Goal: Use online tool/utility: Utilize a website feature to perform a specific function

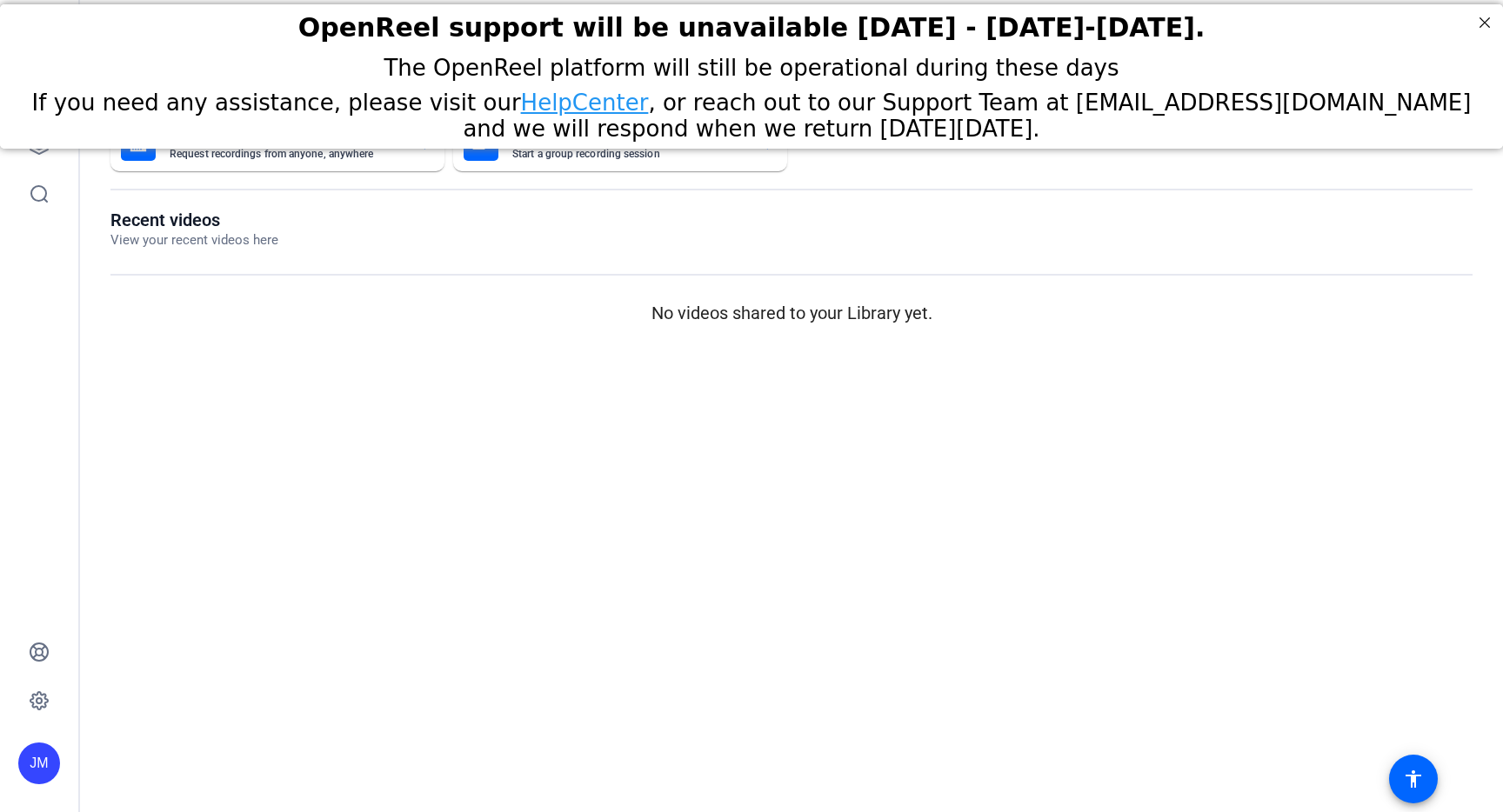
click at [54, 143] on div "The OpenReel platform will still be operational during these days If you need a…" at bounding box center [752, 98] width 1503 height 96
click at [33, 165] on link at bounding box center [38, 145] width 42 height 42
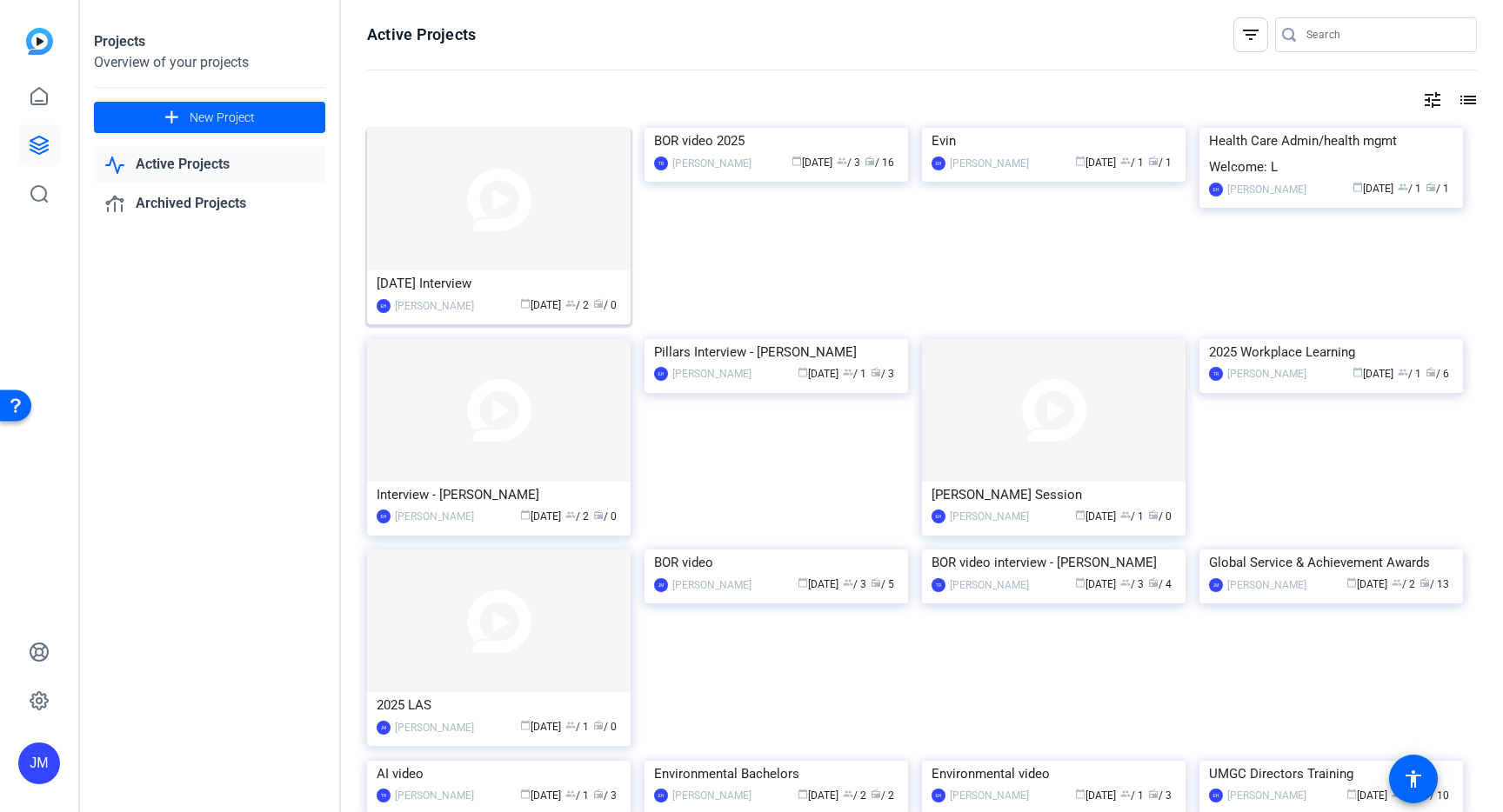
click at [491, 254] on img at bounding box center [499, 199] width 263 height 142
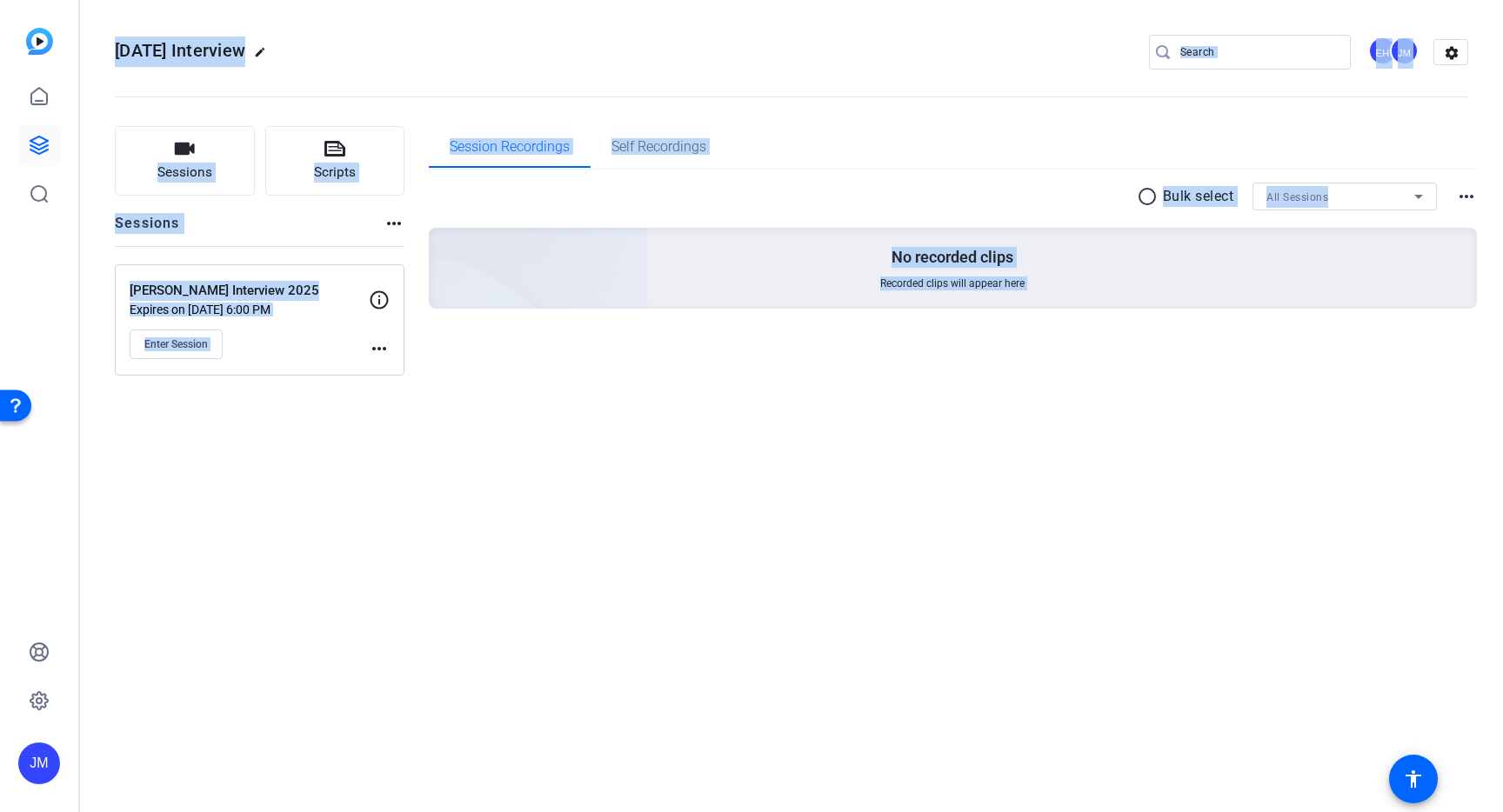
click at [497, 363] on div "radio_button_unchecked Bulk select All Sessions more_horiz No recorded clips Re…" at bounding box center [954, 267] width 1049 height 195
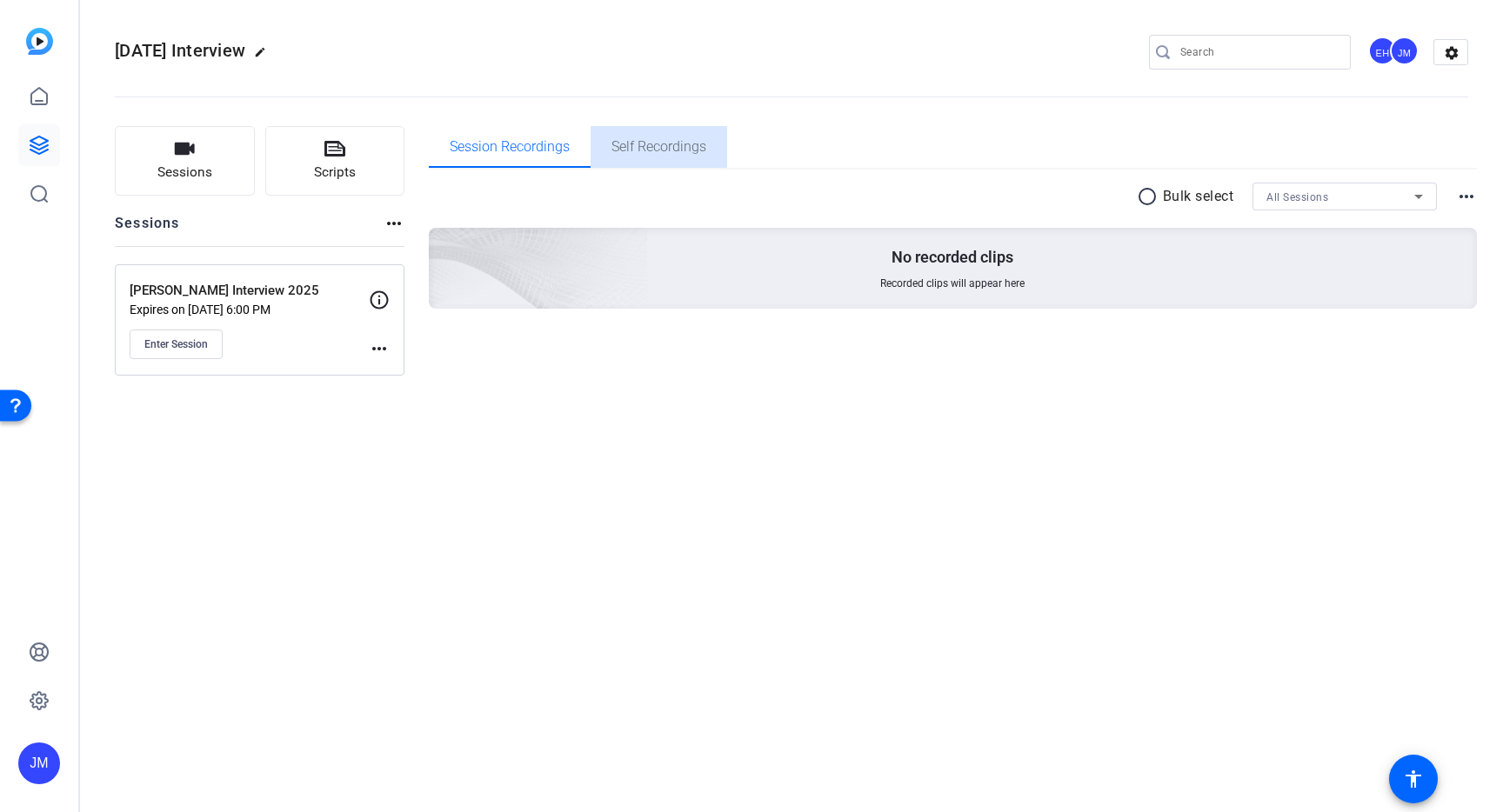
click at [647, 140] on span "Self Recordings" at bounding box center [659, 146] width 95 height 14
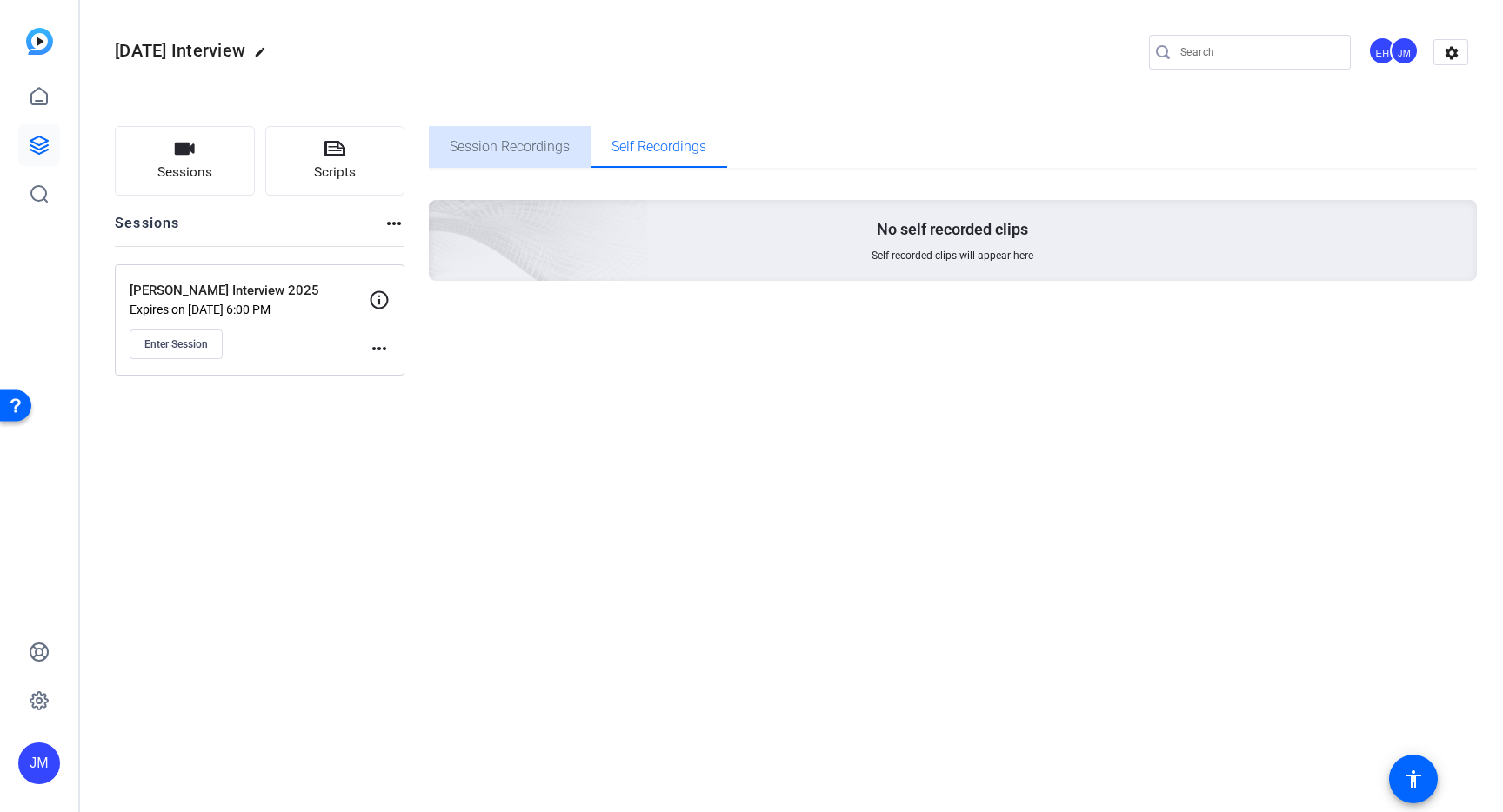
click at [510, 154] on span "Session Recordings" at bounding box center [510, 146] width 120 height 14
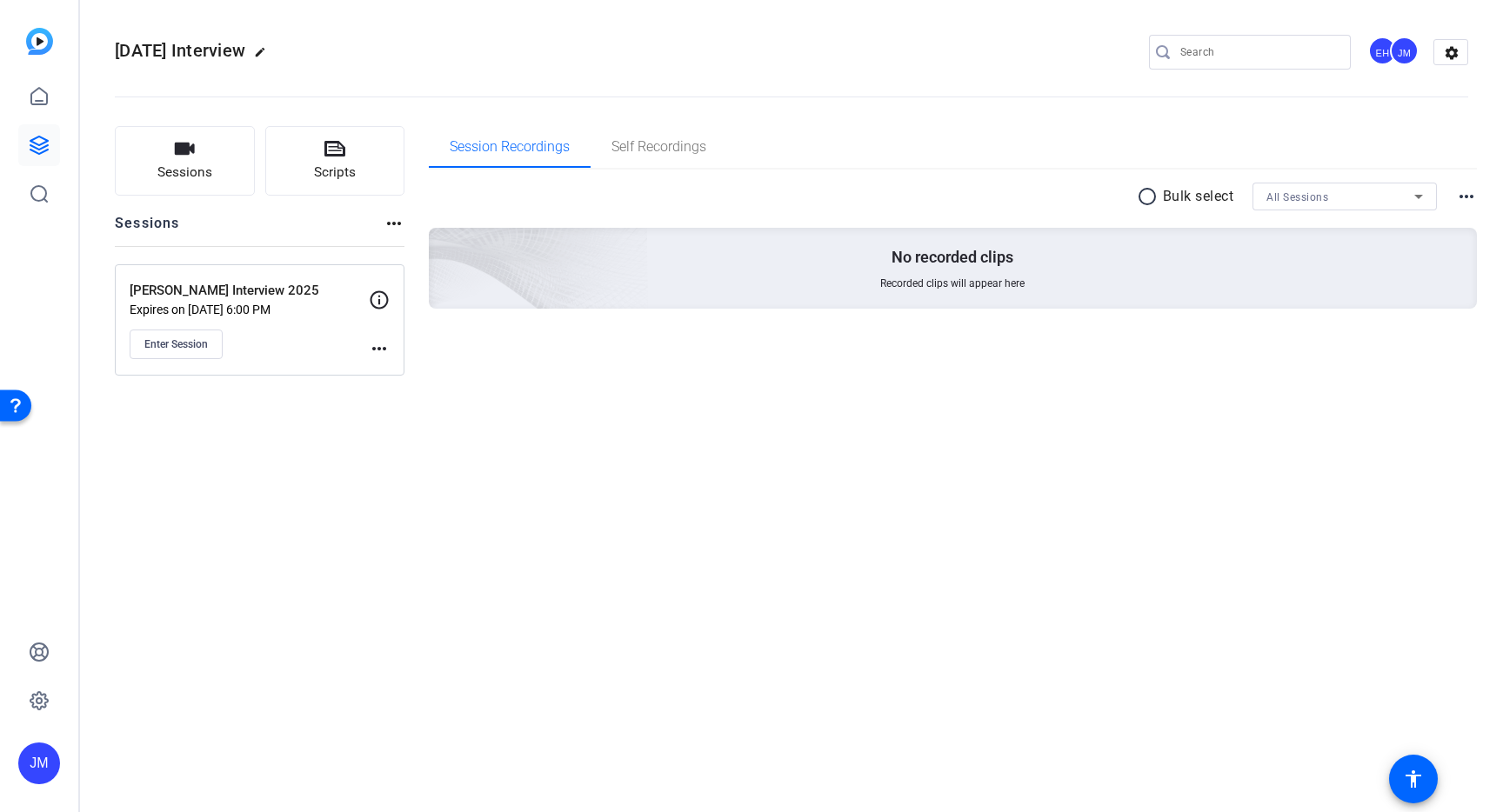
click at [1392, 56] on div "JM" at bounding box center [1405, 51] width 29 height 29
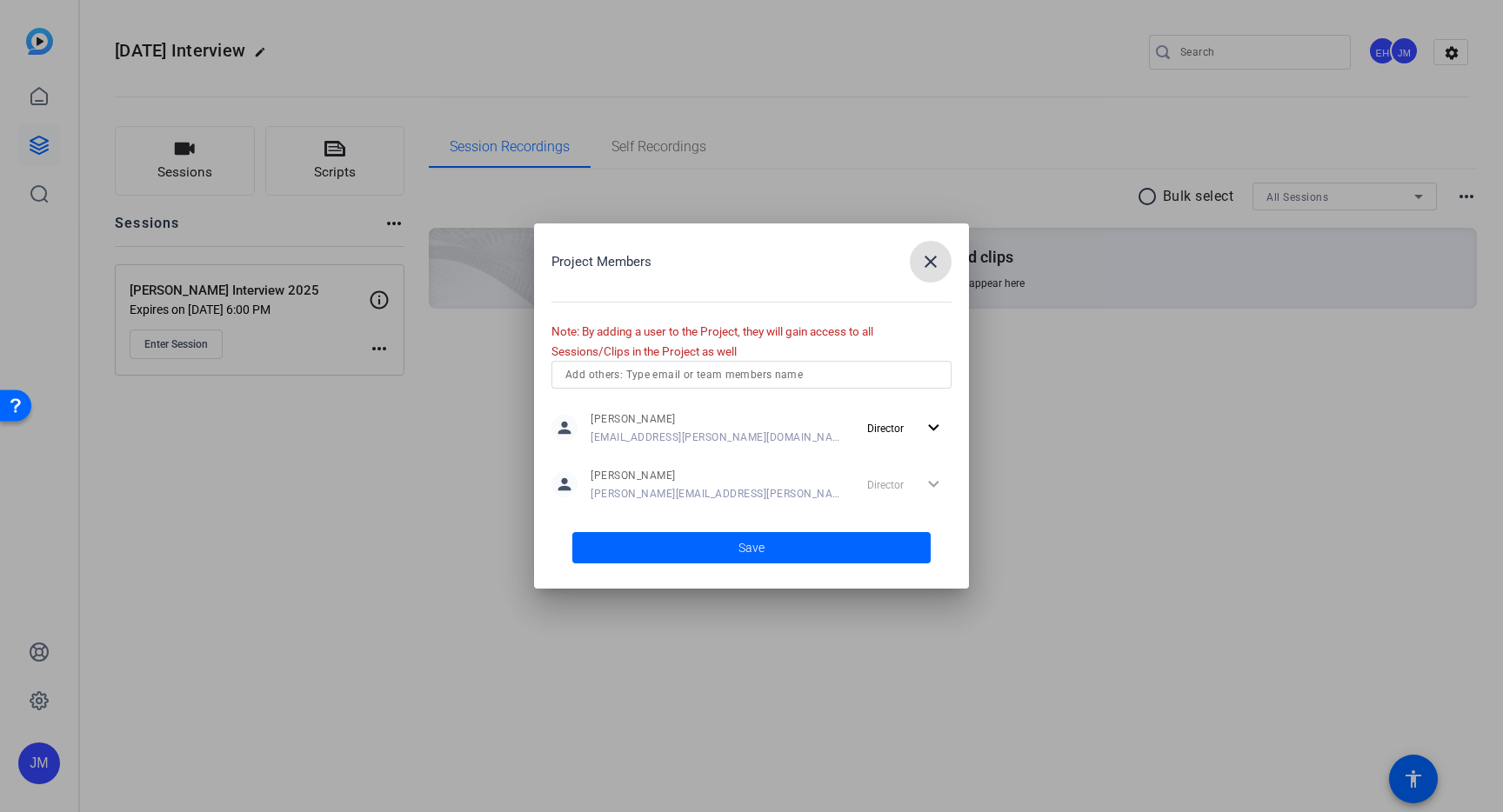
click at [943, 264] on span "button" at bounding box center [930, 261] width 42 height 42
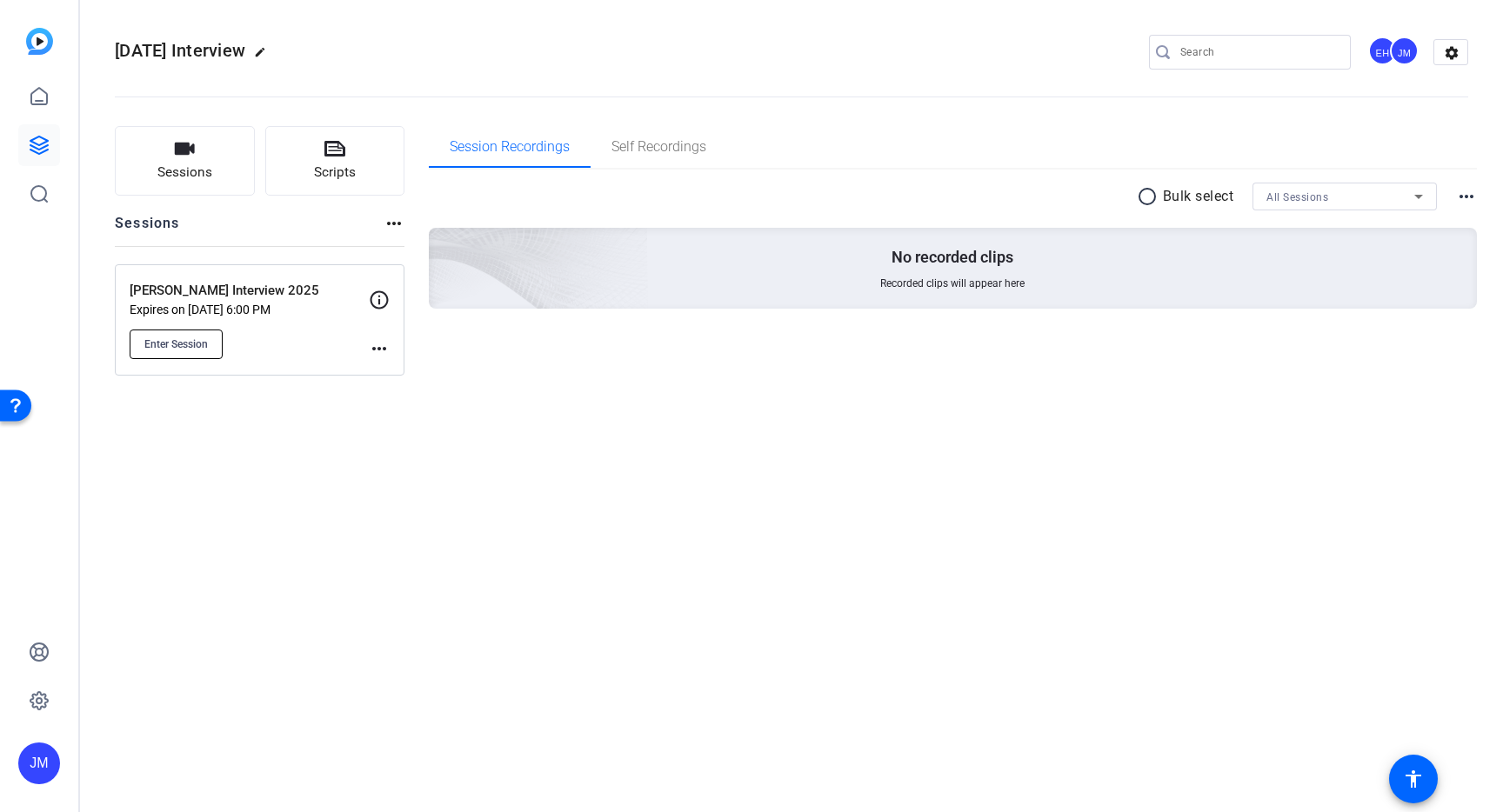
click at [161, 354] on button "Enter Session" at bounding box center [175, 345] width 93 height 30
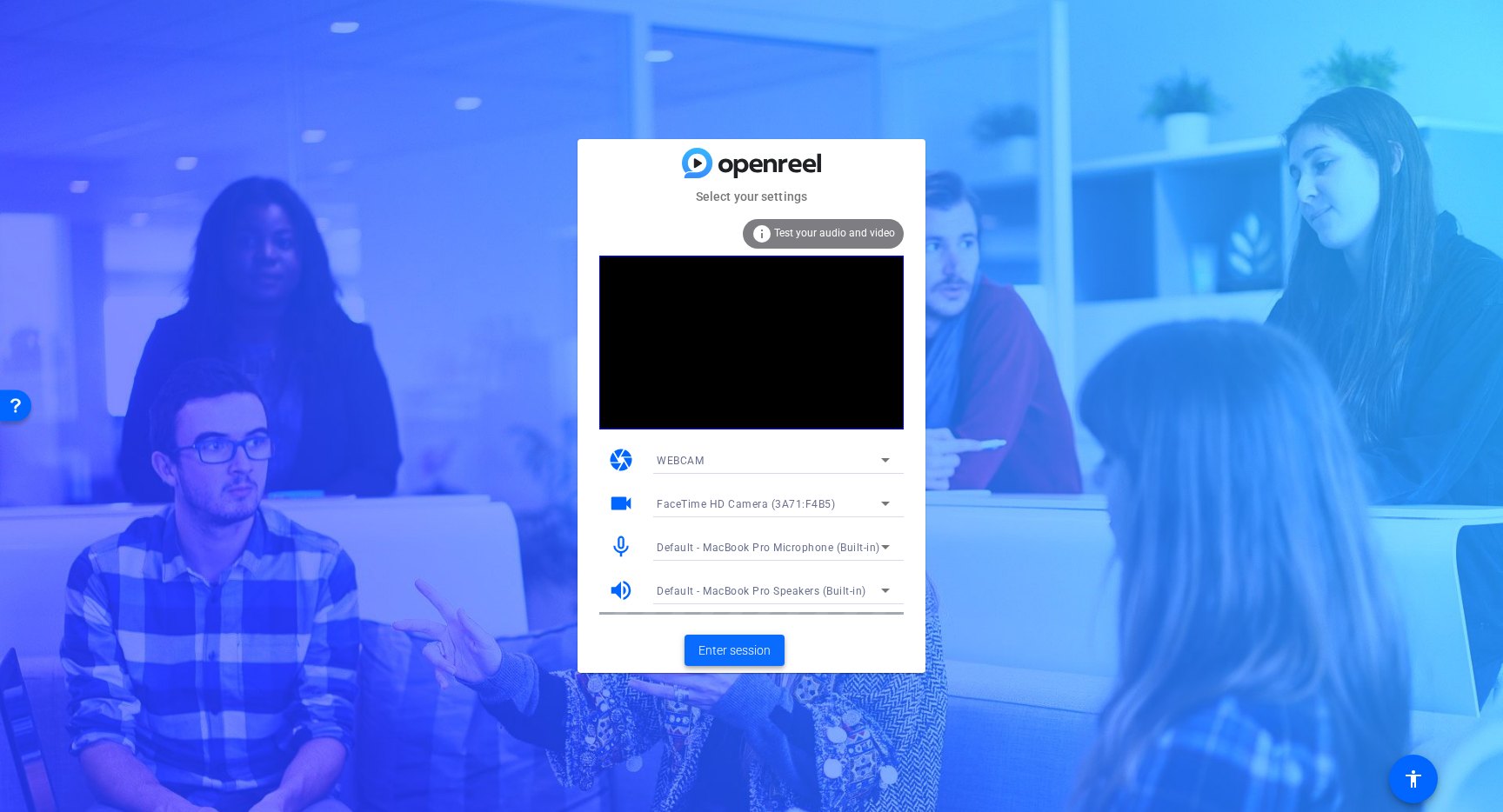
click at [748, 662] on span at bounding box center [735, 650] width 100 height 42
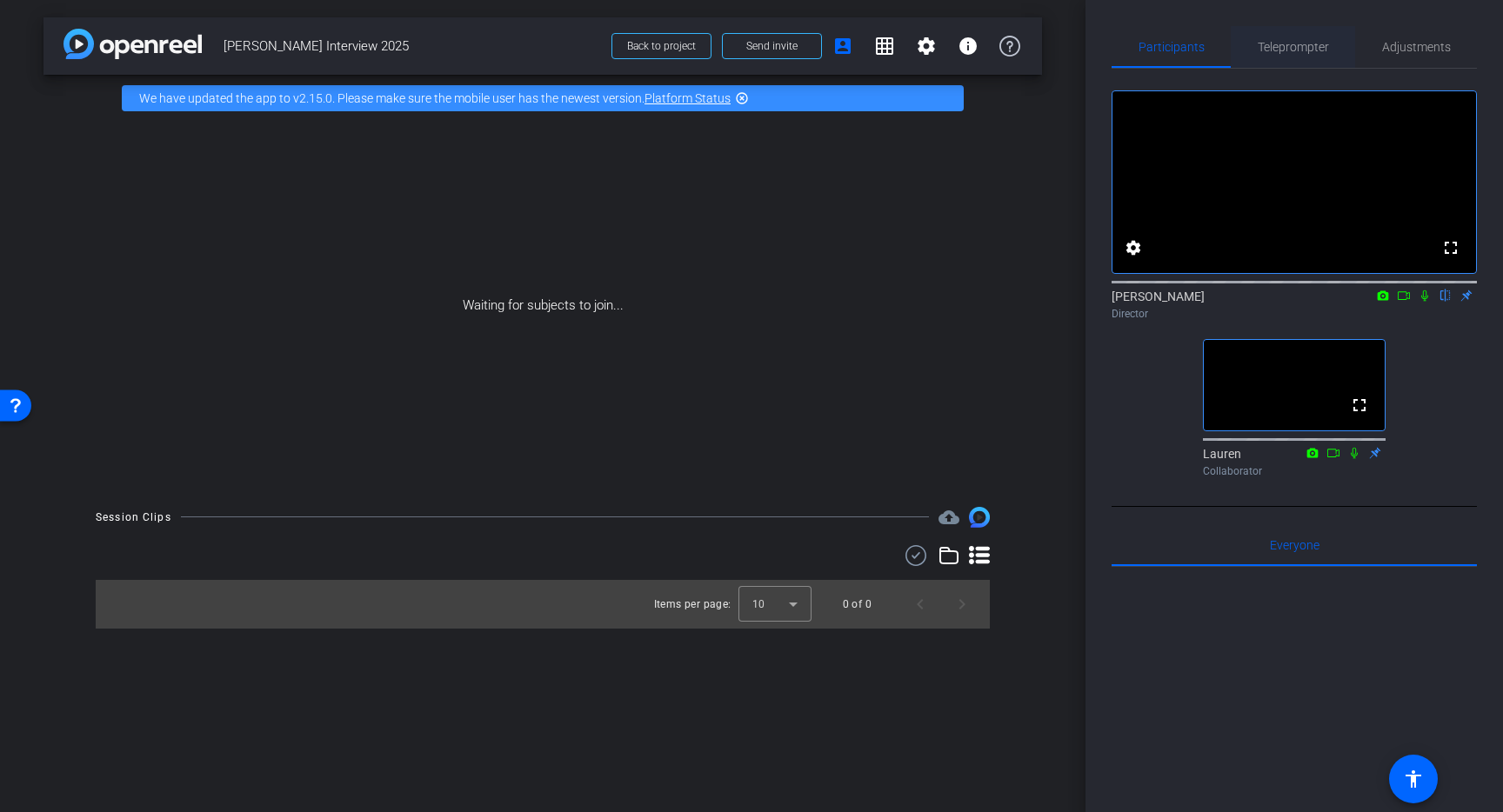
click at [1323, 46] on span "Teleprompter" at bounding box center [1294, 47] width 71 height 12
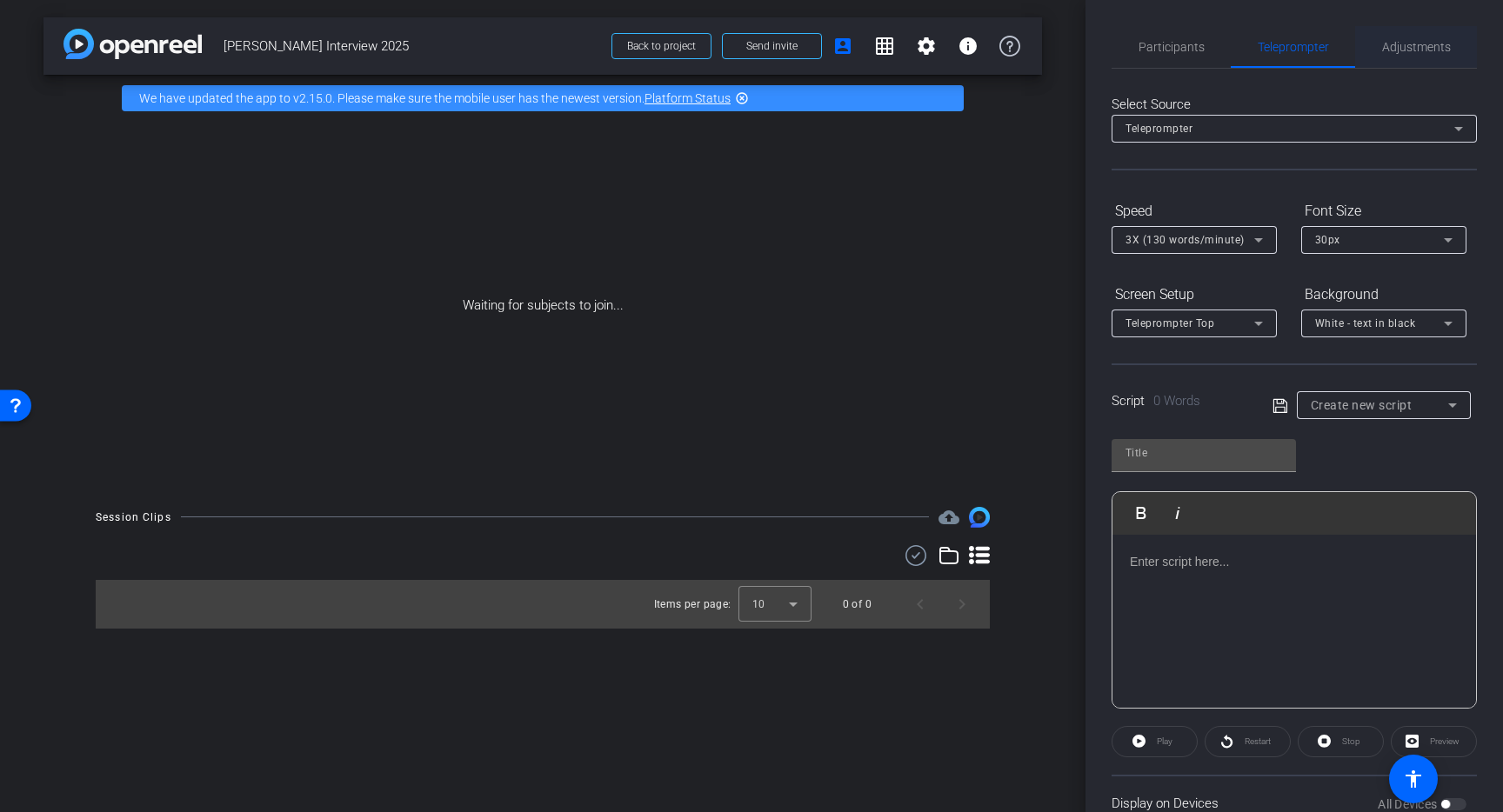
click at [1421, 42] on span "Adjustments" at bounding box center [1416, 47] width 68 height 12
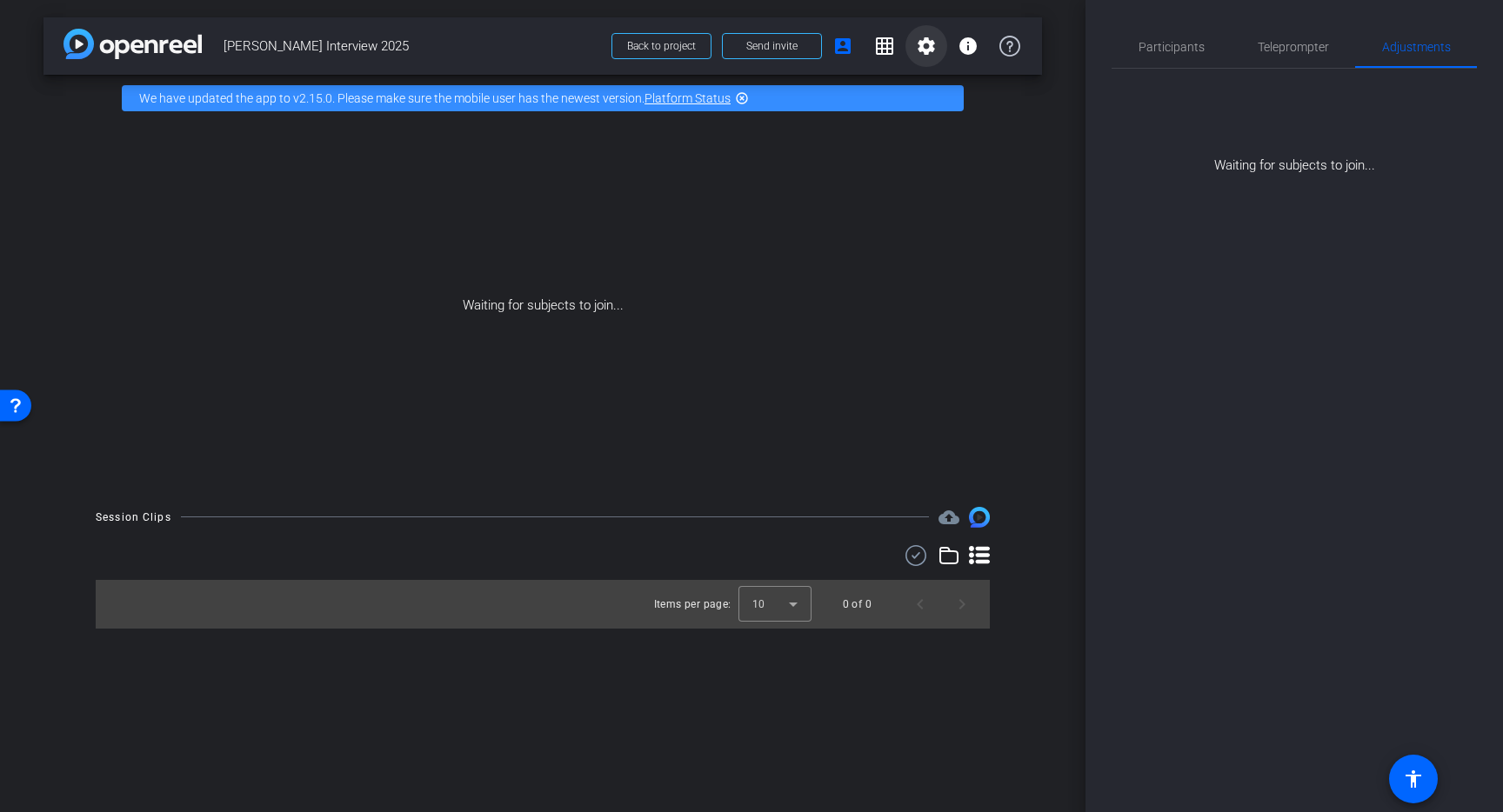
click at [921, 47] on mat-icon "settings" at bounding box center [927, 46] width 21 height 21
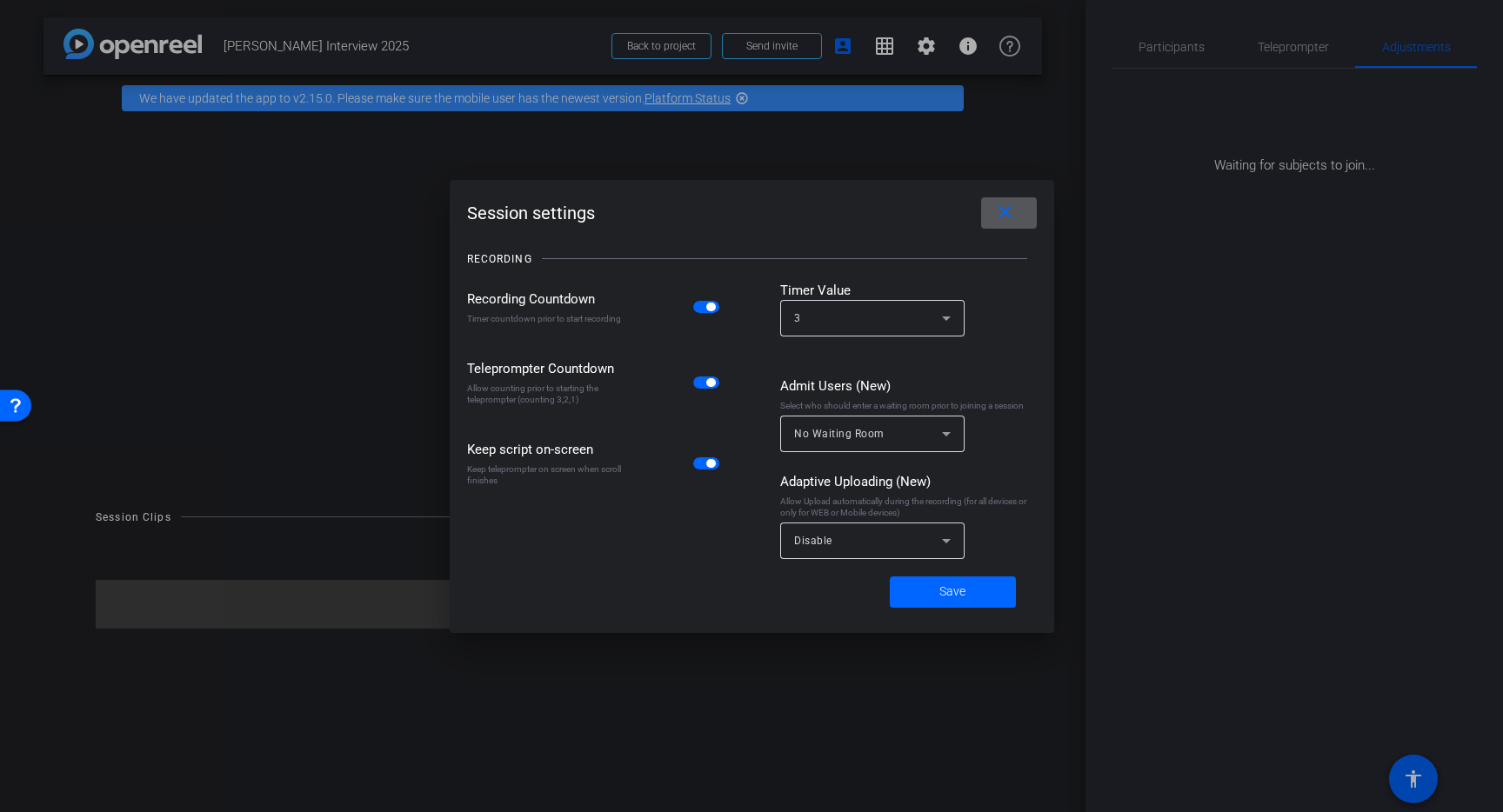
click at [1003, 225] on span at bounding box center [1008, 213] width 55 height 42
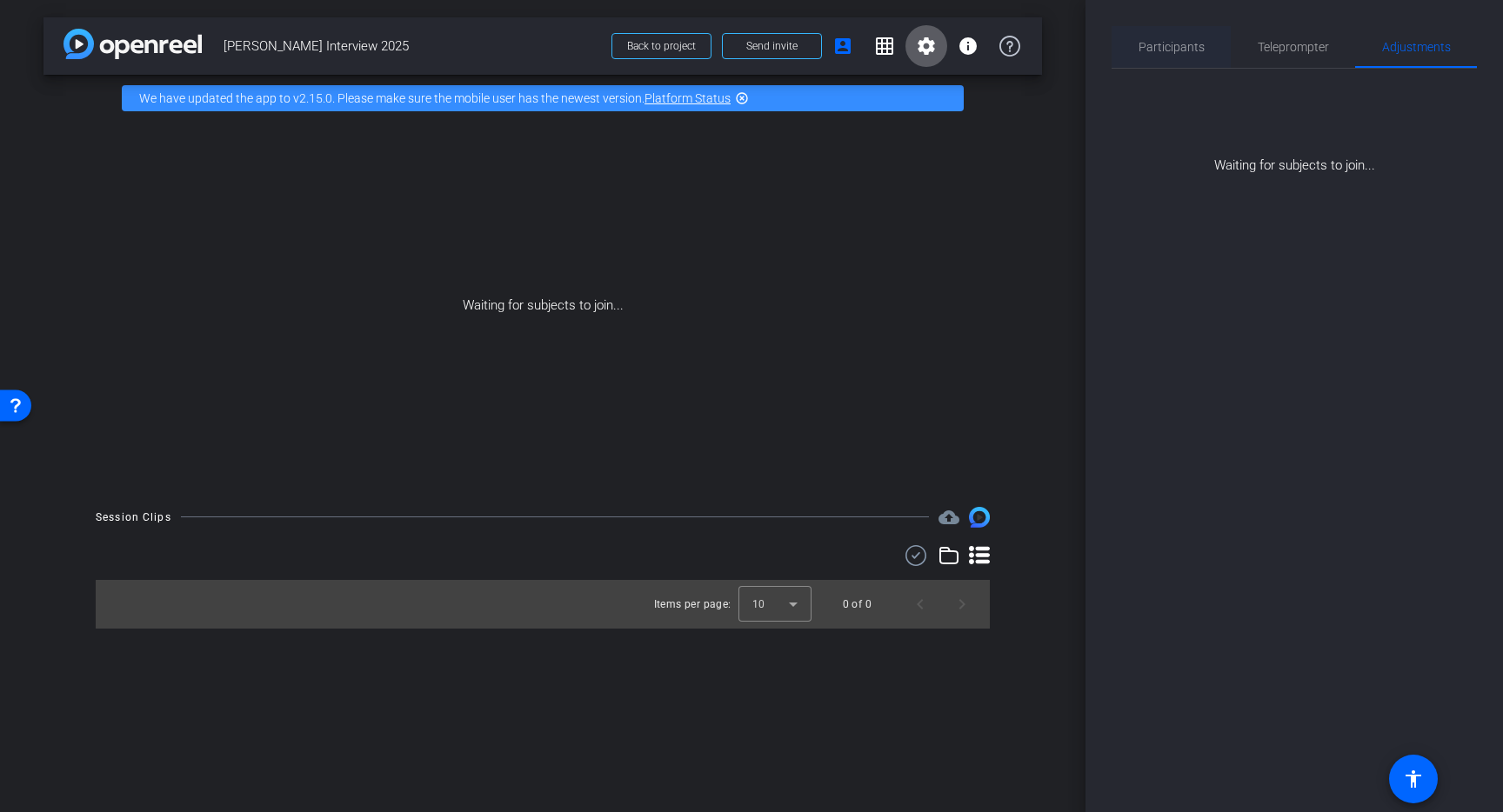
click at [1175, 42] on span "Participants" at bounding box center [1171, 47] width 67 height 12
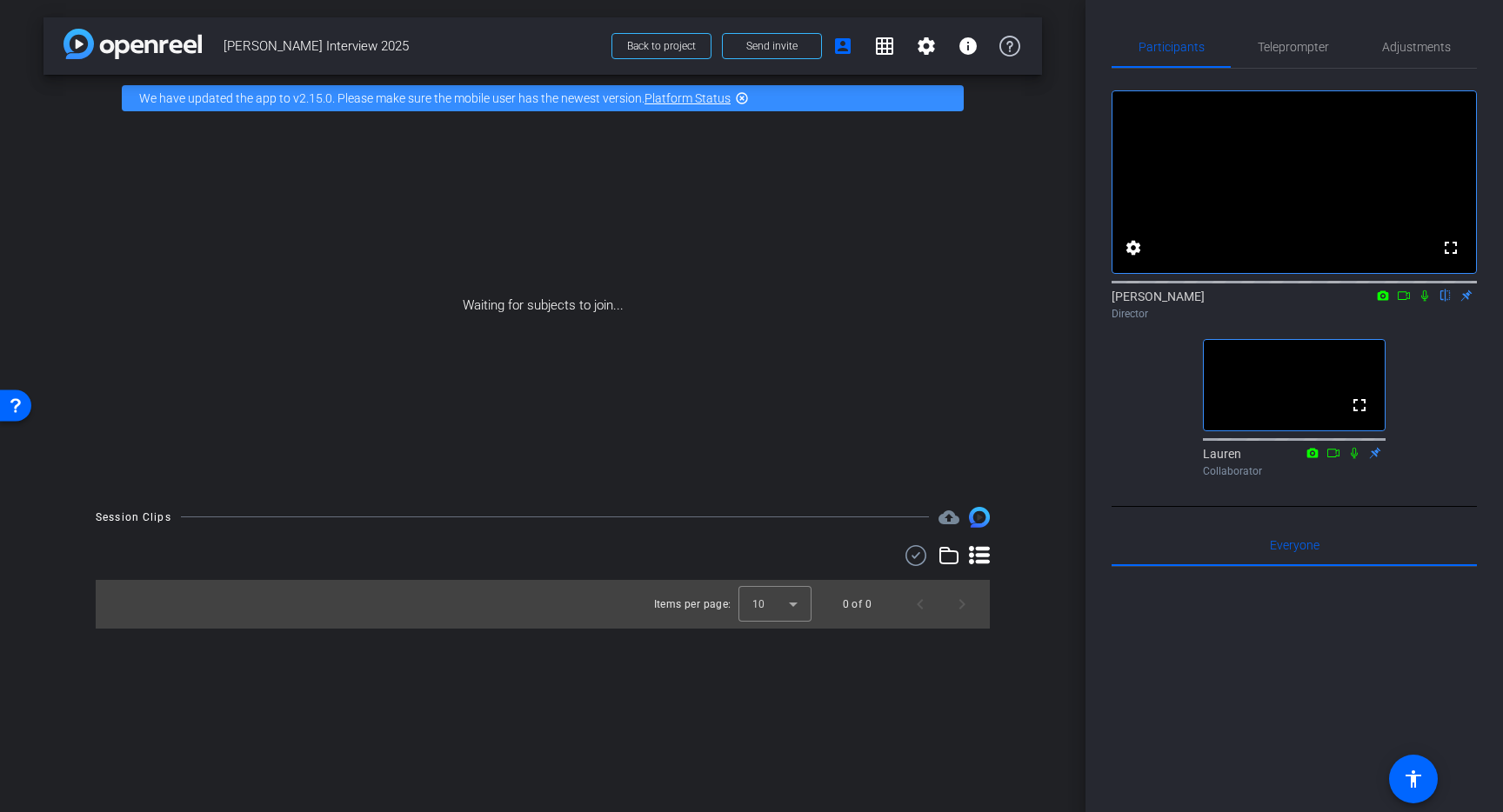
click at [743, 101] on mat-icon "highlight_off" at bounding box center [742, 97] width 14 height 14
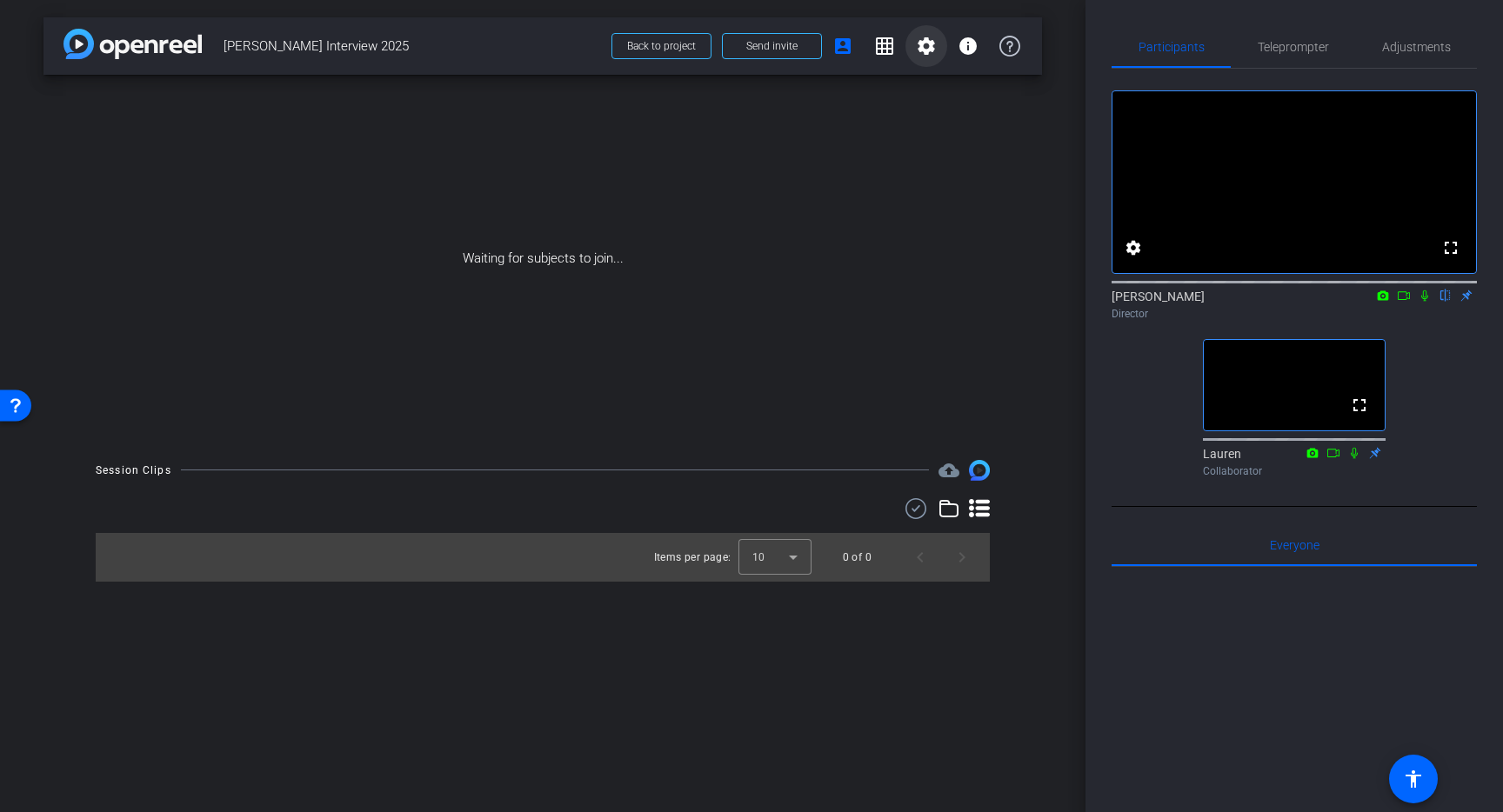
click at [922, 42] on mat-icon "settings" at bounding box center [927, 46] width 21 height 21
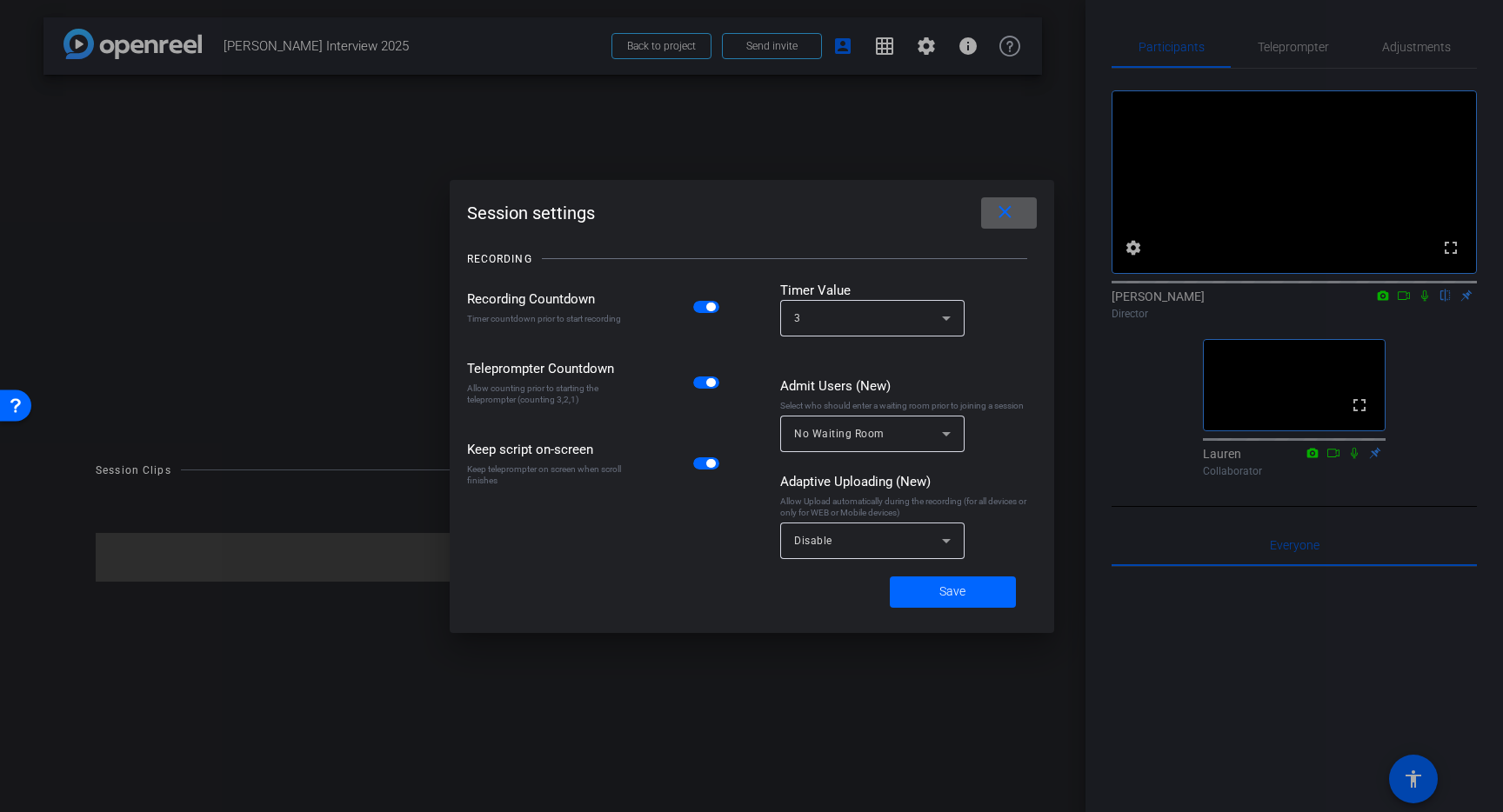
click at [1018, 225] on span at bounding box center [1008, 213] width 55 height 42
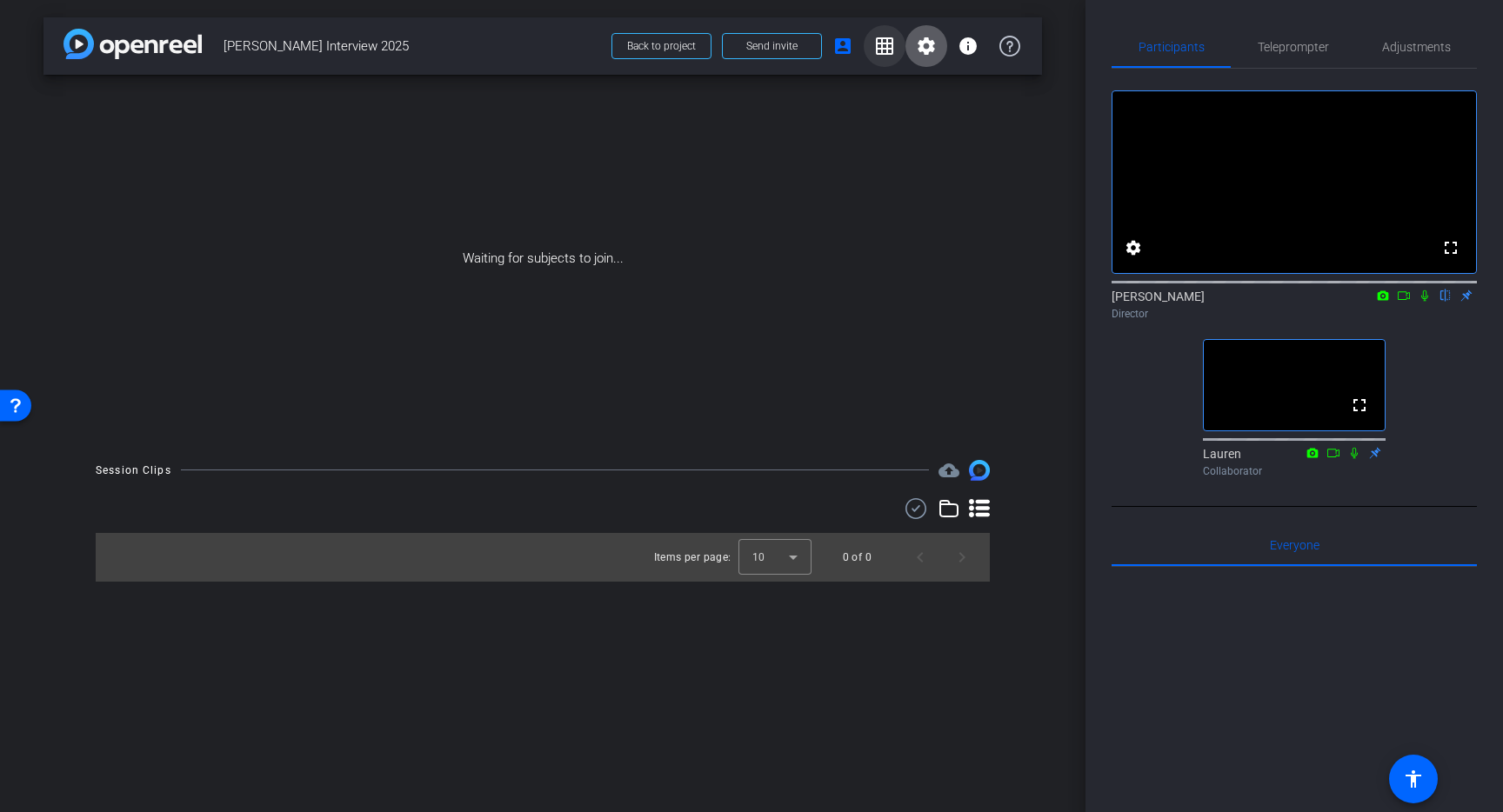
click at [879, 55] on mat-icon "grid_on" at bounding box center [885, 46] width 21 height 21
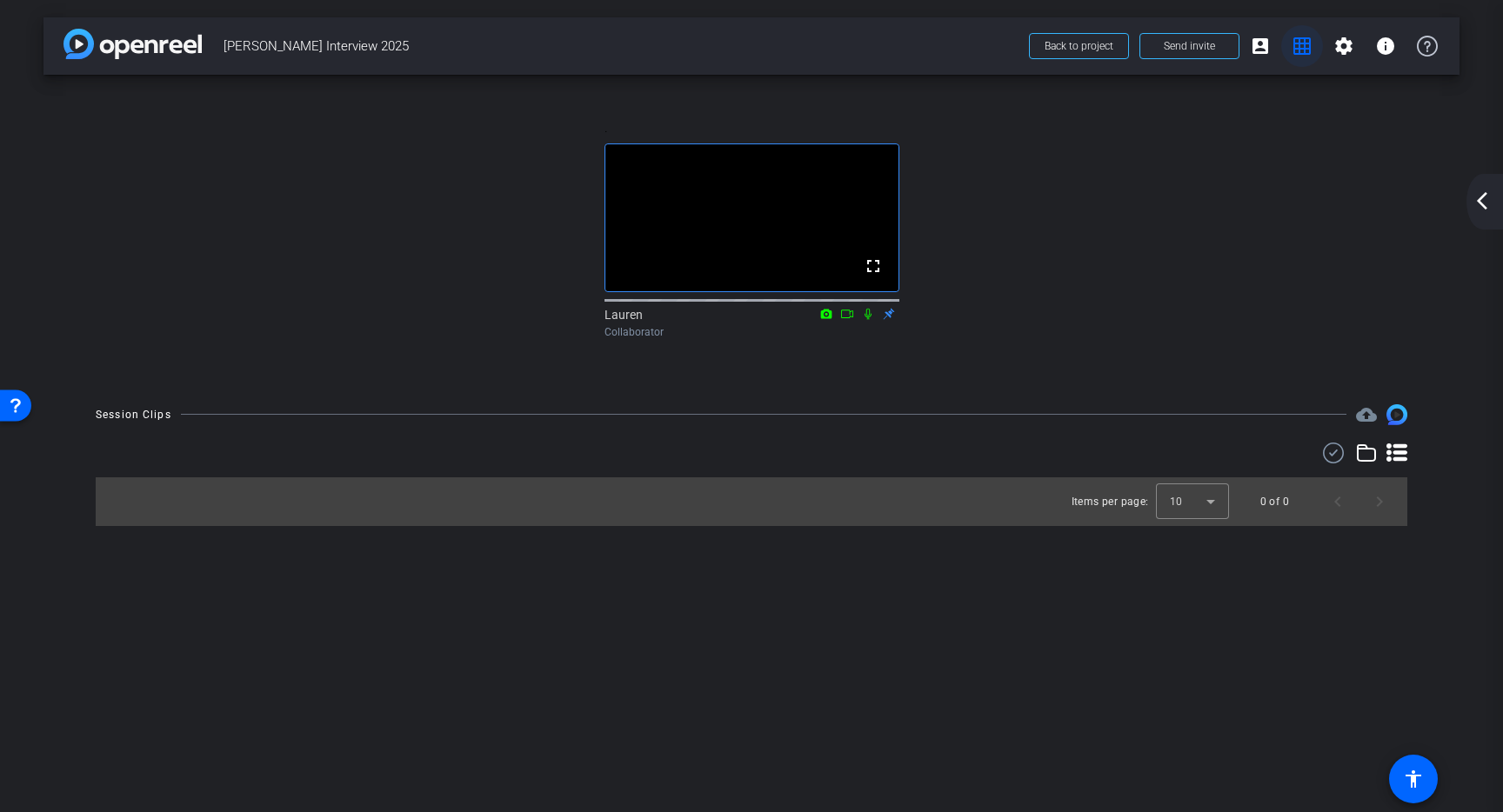
click at [1301, 55] on mat-icon "grid_on" at bounding box center [1302, 46] width 21 height 21
click at [1255, 53] on mat-icon "account_box" at bounding box center [1260, 46] width 21 height 21
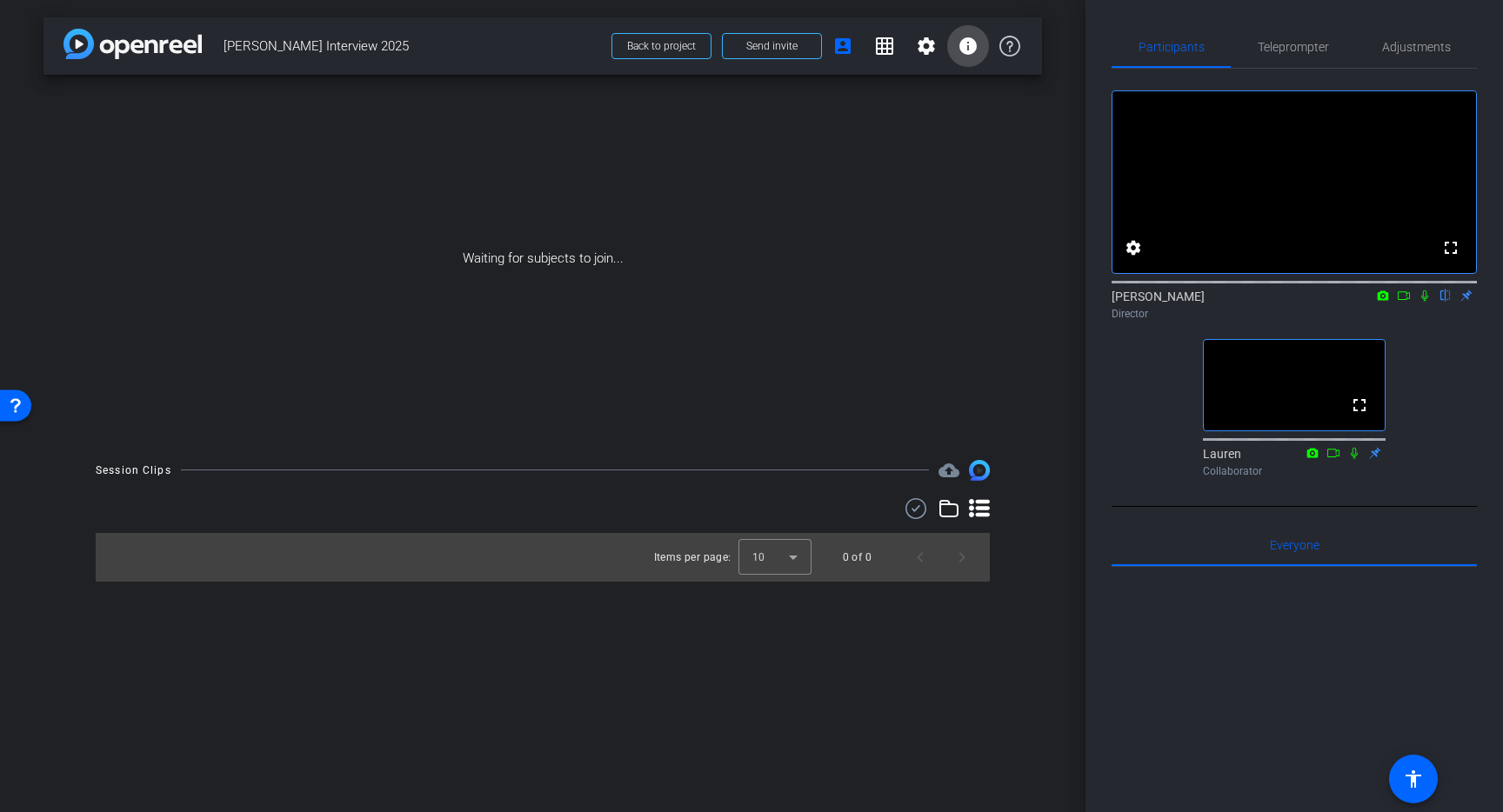
click at [964, 53] on mat-icon "info" at bounding box center [968, 46] width 21 height 21
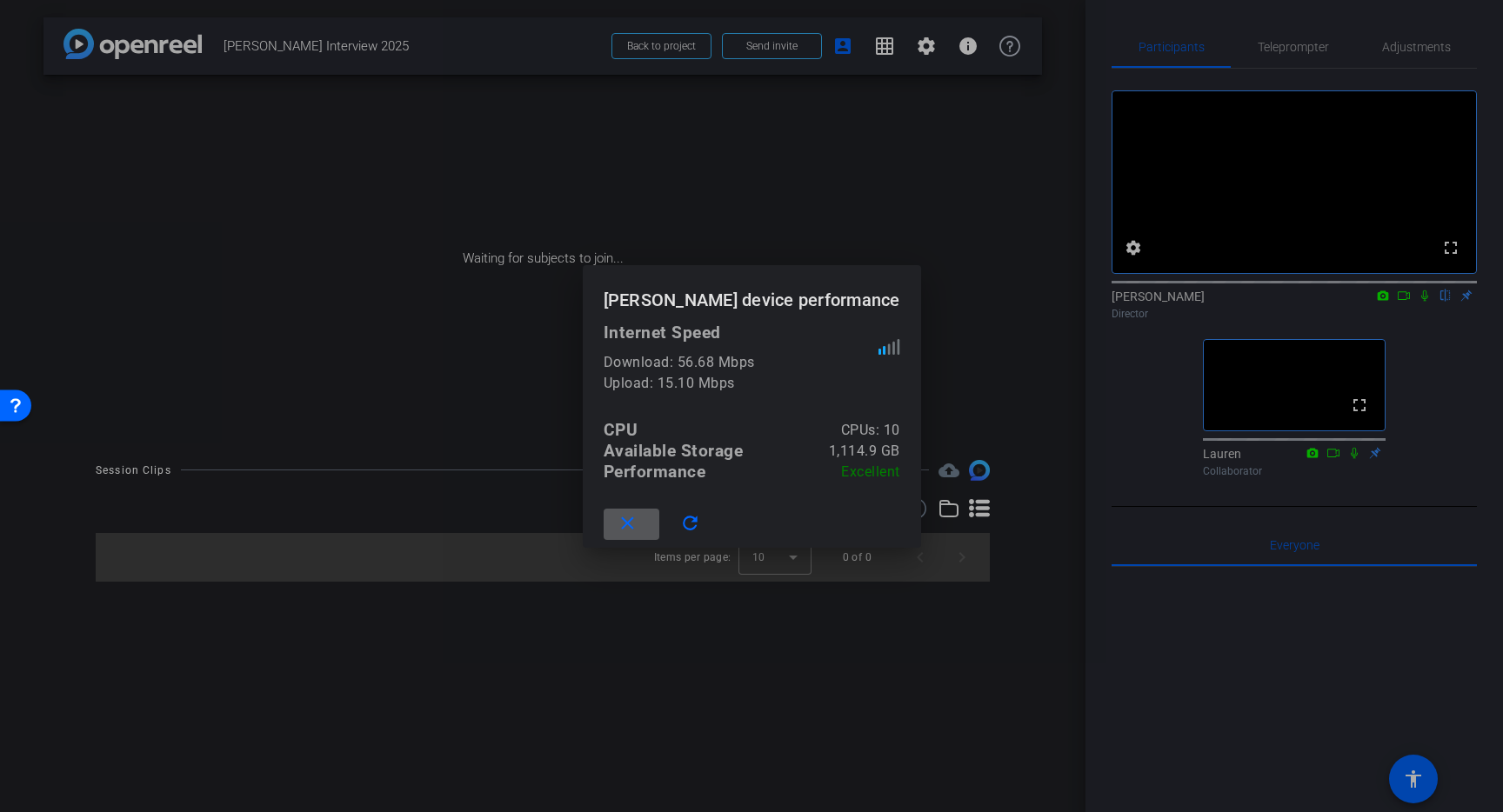
click at [638, 525] on mat-icon "close" at bounding box center [627, 524] width 22 height 22
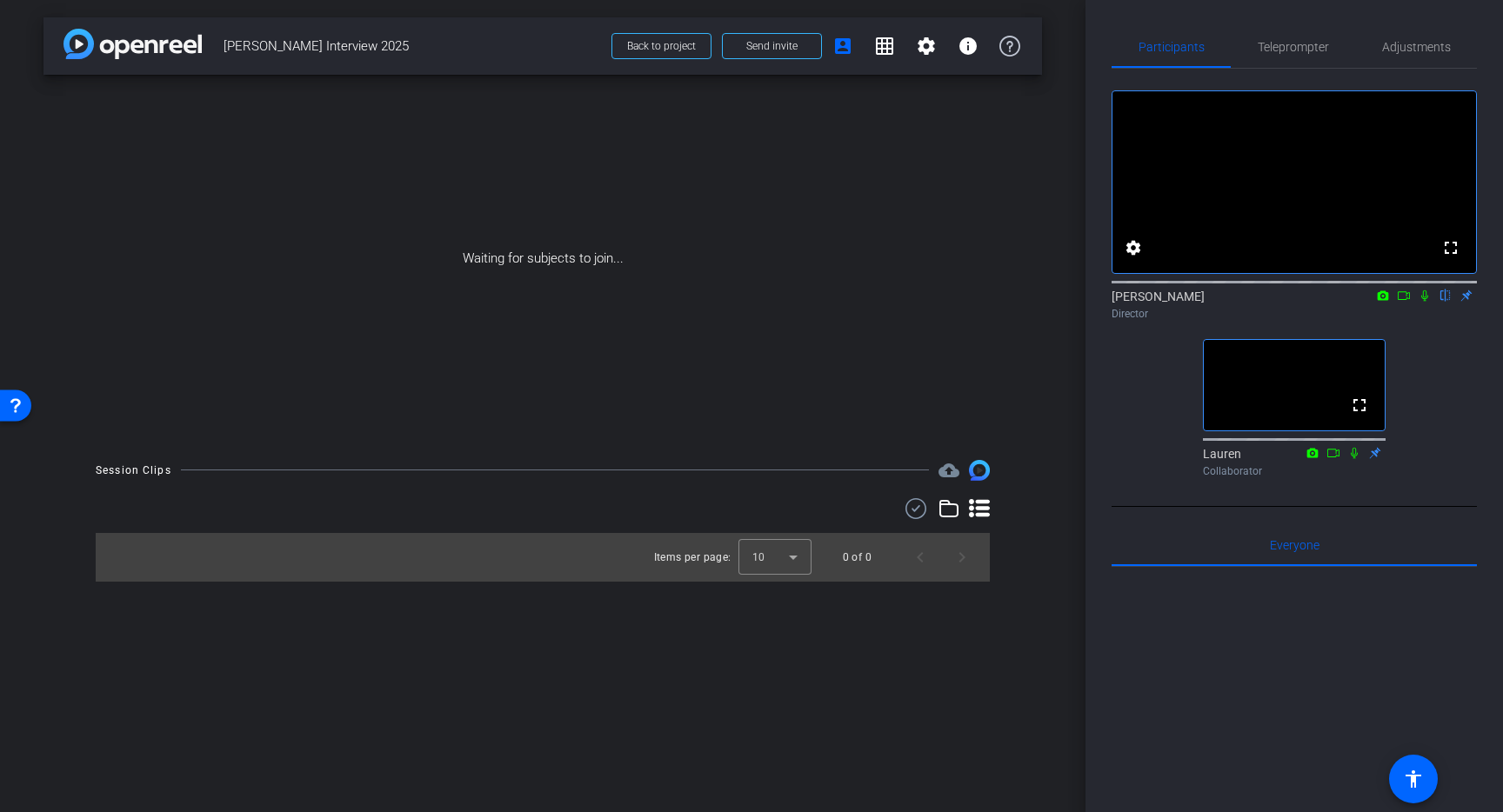
click at [1425, 302] on icon at bounding box center [1424, 295] width 14 height 12
click at [1382, 300] on icon at bounding box center [1384, 295] width 11 height 9
click at [1408, 321] on div at bounding box center [752, 406] width 1503 height 812
click at [1408, 302] on icon at bounding box center [1404, 295] width 14 height 12
click at [1427, 300] on icon at bounding box center [1424, 295] width 9 height 9
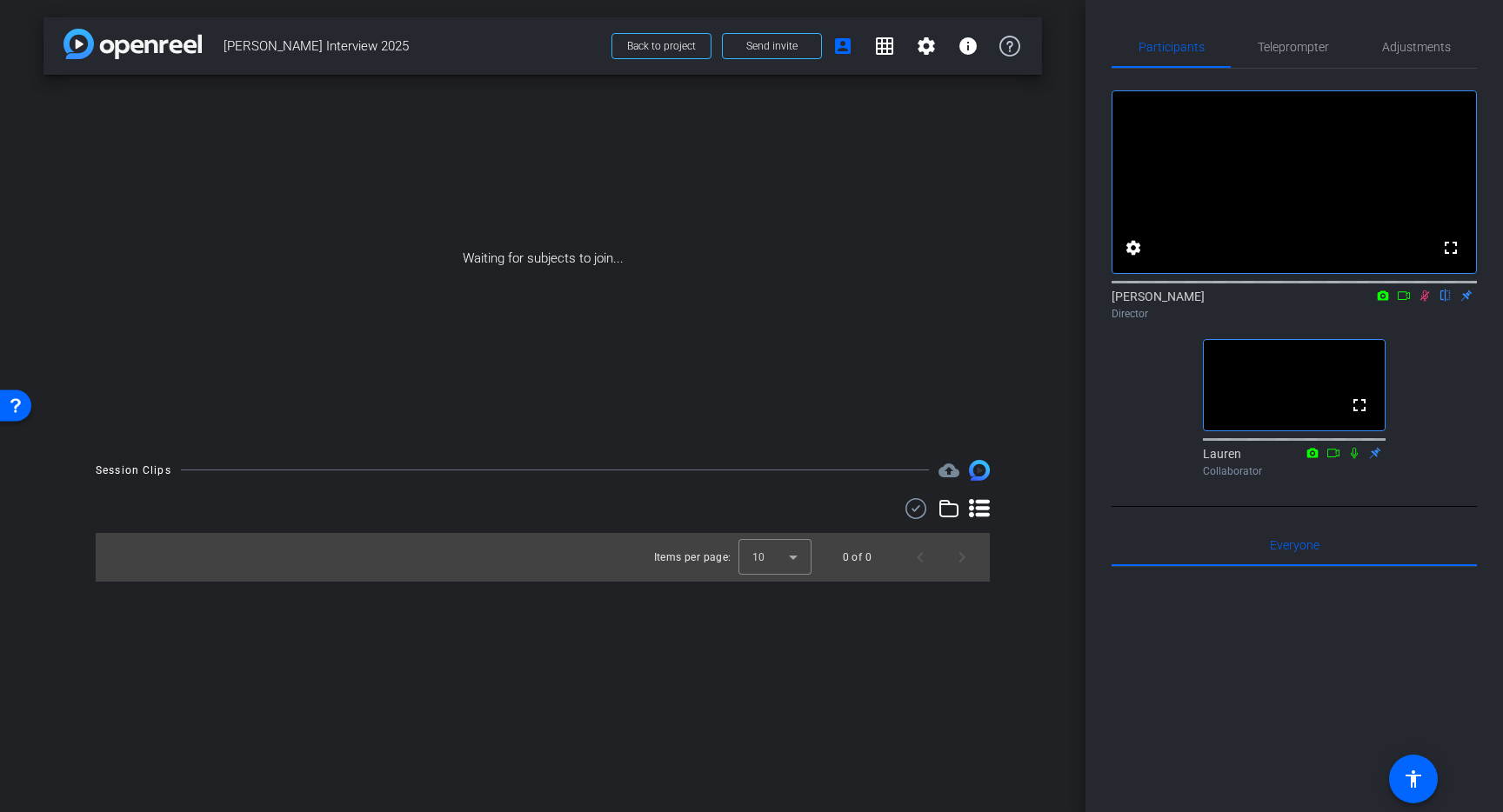
click at [1421, 302] on icon at bounding box center [1424, 295] width 14 height 12
